Goal: Transaction & Acquisition: Obtain resource

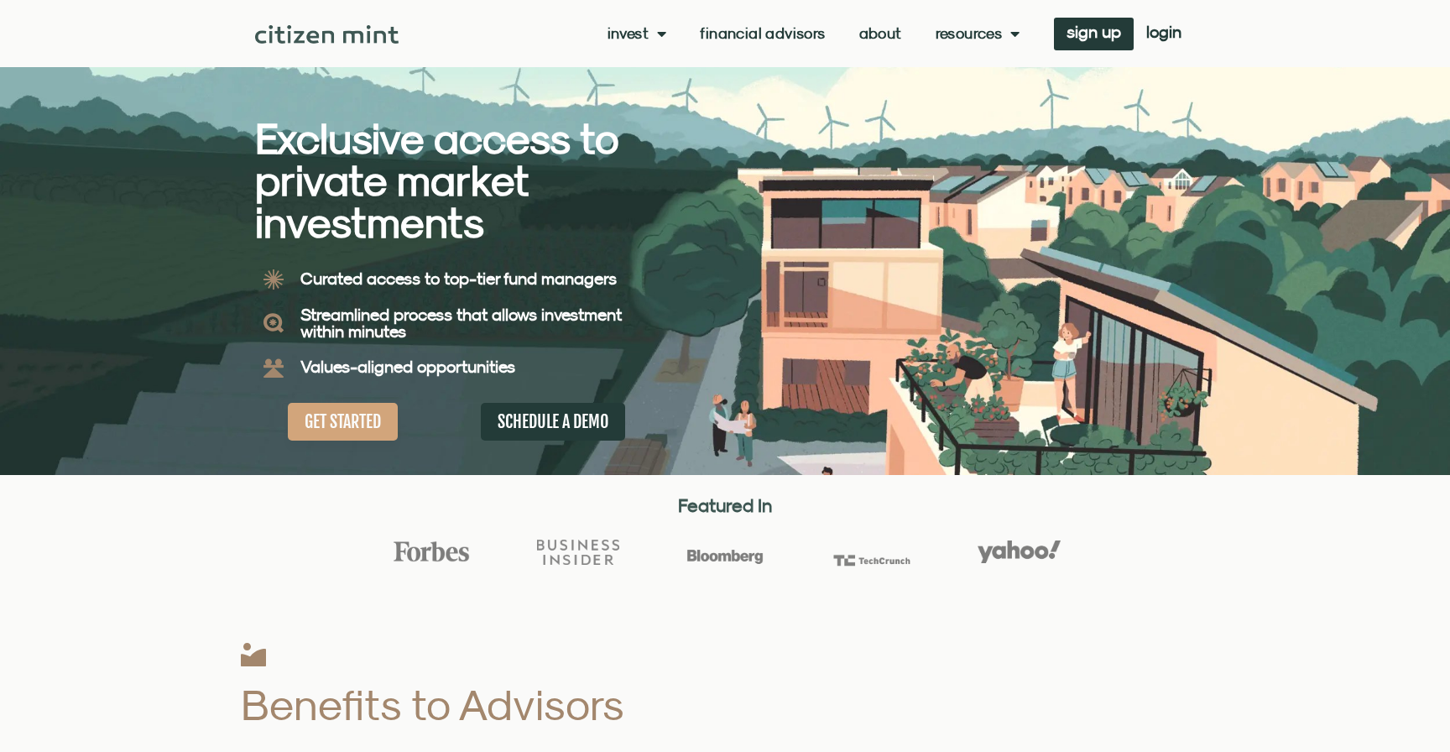
click at [644, 37] on link "Invest" at bounding box center [637, 33] width 60 height 17
click at [641, 68] on link "investments" at bounding box center [662, 61] width 110 height 39
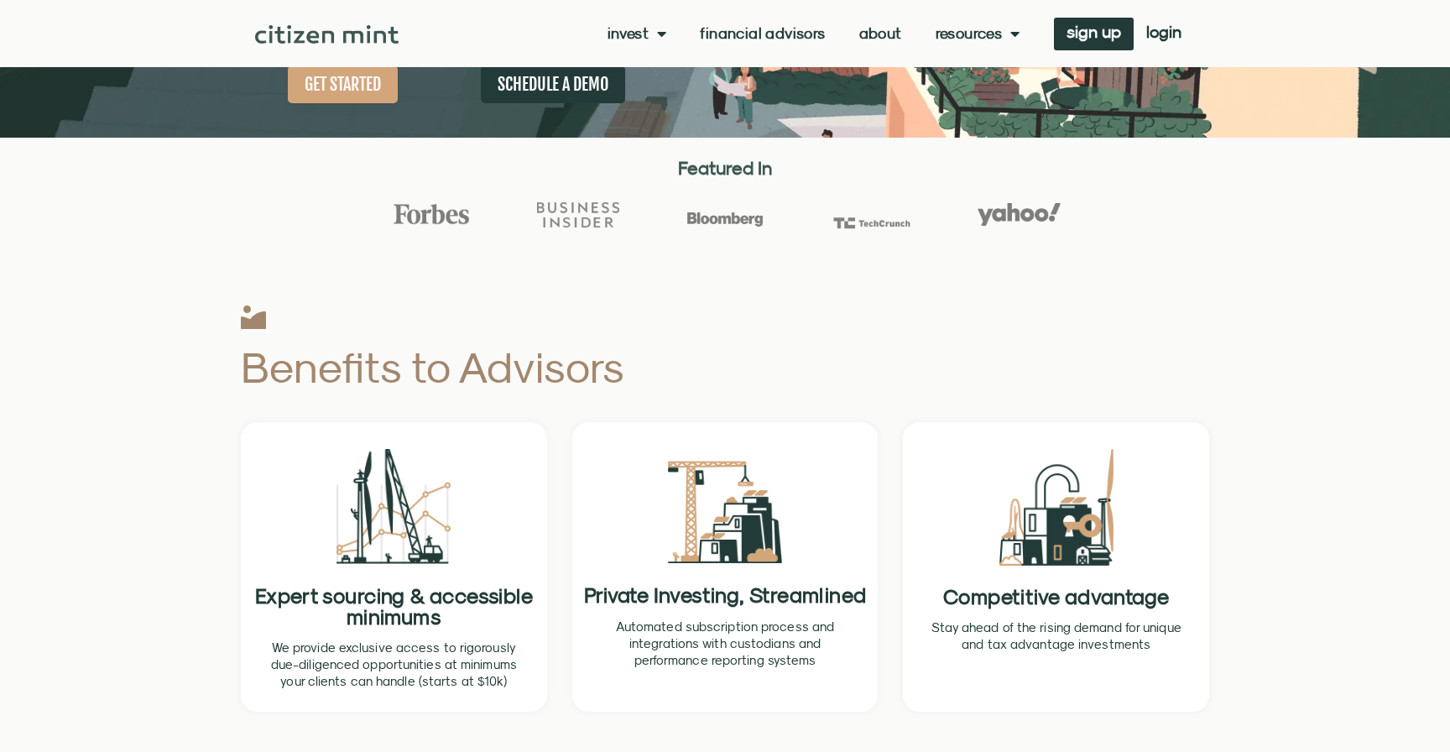
scroll to position [440, 0]
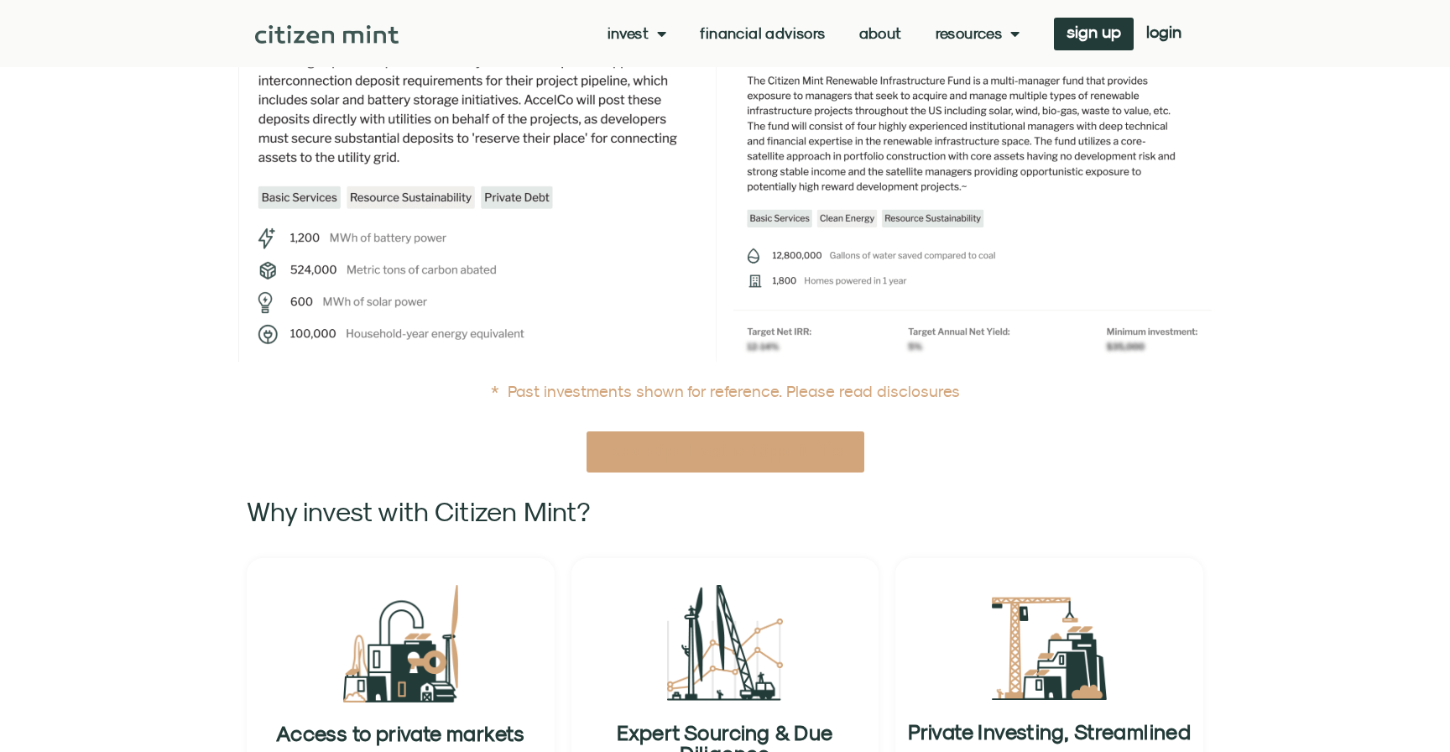
scroll to position [352, 0]
click at [816, 456] on span "Explore Open Investment Opportunities" at bounding box center [725, 450] width 237 height 21
